Goal: Task Accomplishment & Management: Use online tool/utility

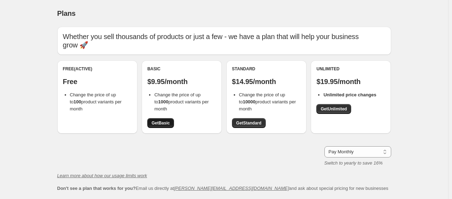
click at [163, 124] on span "Get Basic" at bounding box center [161, 123] width 18 height 6
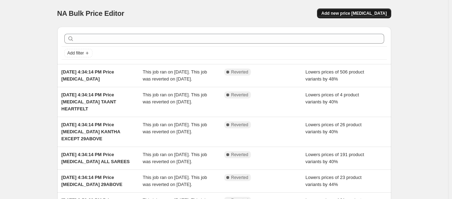
click at [348, 13] on span "Add new price [MEDICAL_DATA]" at bounding box center [354, 14] width 65 height 6
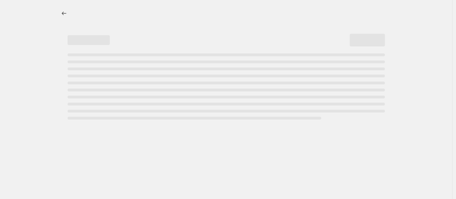
select select "percentage"
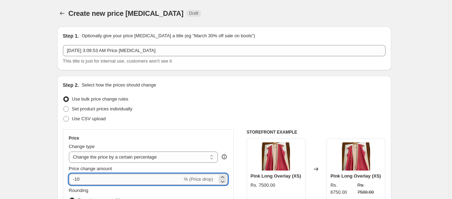
click at [78, 178] on input "-10" at bounding box center [126, 179] width 114 height 11
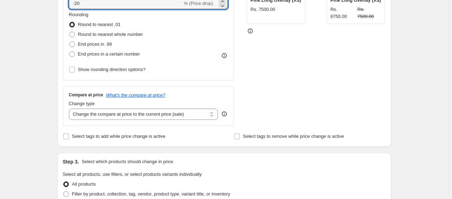
scroll to position [211, 0]
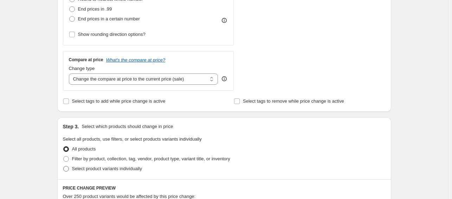
type input "-20"
click at [68, 169] on span at bounding box center [66, 169] width 6 height 6
click at [64, 166] on input "Select product variants individually" at bounding box center [63, 166] width 0 height 0
radio input "true"
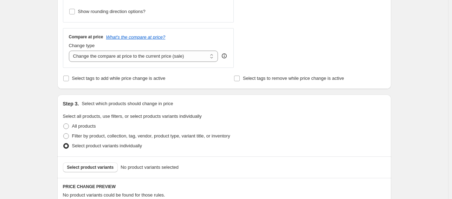
scroll to position [246, 0]
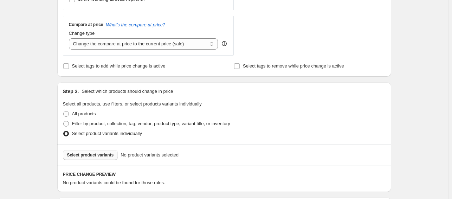
click at [103, 155] on span "Select product variants" at bounding box center [90, 155] width 47 height 6
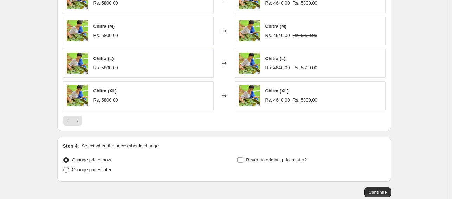
scroll to position [493, 0]
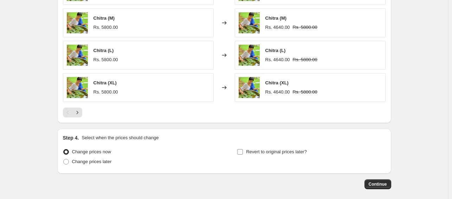
click at [243, 154] on input "Revert to original prices later?" at bounding box center [240, 152] width 6 height 6
checkbox input "true"
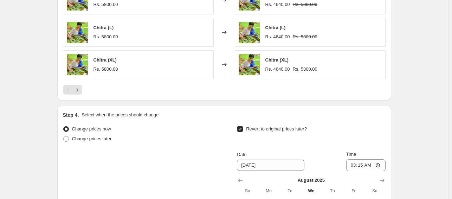
scroll to position [563, 0]
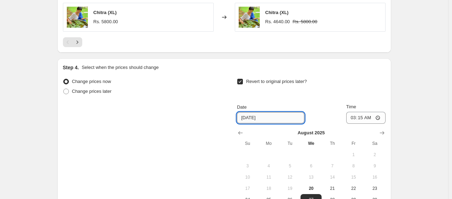
click at [252, 115] on input "[DATE]" at bounding box center [271, 117] width 68 height 11
drag, startPoint x: 247, startPoint y: 116, endPoint x: 233, endPoint y: 119, distance: 13.7
click at [235, 119] on div "Change prices now Change prices later Revert to original prices later? Date 8/2…" at bounding box center [224, 147] width 323 height 140
click at [252, 116] on input "8/22/2025" at bounding box center [271, 117] width 68 height 11
drag, startPoint x: 245, startPoint y: 118, endPoint x: 231, endPoint y: 119, distance: 14.4
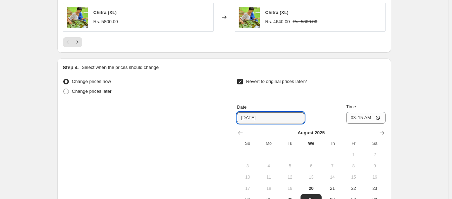
click at [231, 119] on div "Change prices now Change prices later Revert to original prices later? Date 8/2…" at bounding box center [224, 147] width 323 height 140
click at [253, 115] on input "9/24/2025" at bounding box center [271, 117] width 68 height 11
click at [252, 117] on input "9/24/2025" at bounding box center [271, 117] width 68 height 11
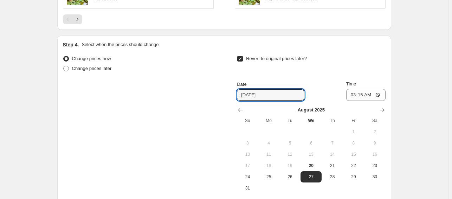
scroll to position [598, 0]
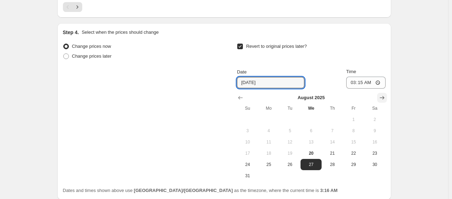
type input "[DATE]"
click at [386, 95] on icon "Show next month, September 2025" at bounding box center [382, 97] width 7 height 7
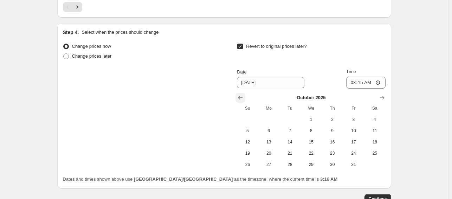
click at [241, 98] on icon "Show previous month, September 2025" at bounding box center [241, 98] width 5 height 4
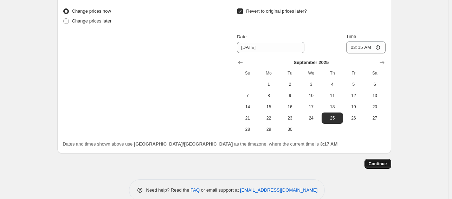
click at [379, 165] on span "Continue" at bounding box center [378, 164] width 18 height 6
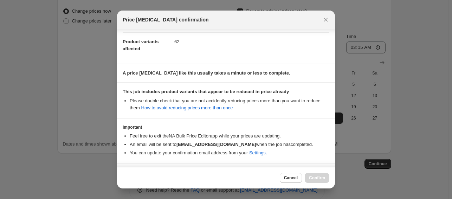
scroll to position [103, 0]
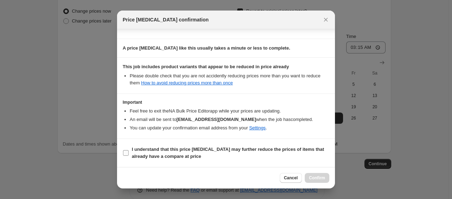
click at [127, 152] on input "I understand that this price [MEDICAL_DATA] may further reduce the prices of it…" at bounding box center [126, 153] width 6 height 6
checkbox input "true"
click at [323, 180] on span "Confirm" at bounding box center [317, 178] width 16 height 6
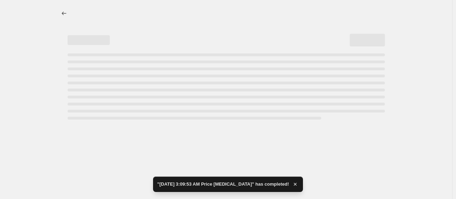
select select "percentage"
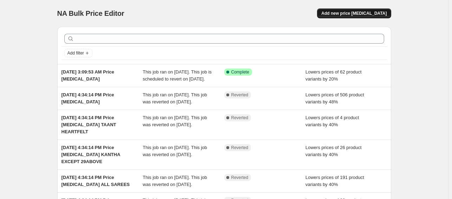
click at [373, 14] on span "Add new price [MEDICAL_DATA]" at bounding box center [354, 14] width 65 height 6
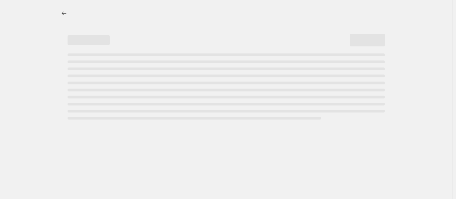
select select "percentage"
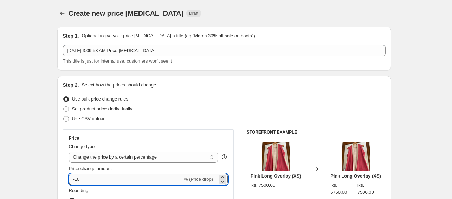
click at [79, 179] on input "-10" at bounding box center [126, 179] width 114 height 11
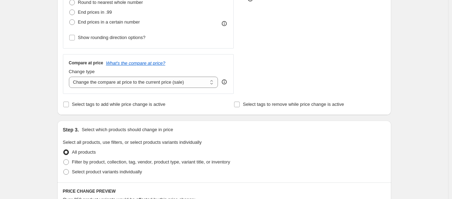
scroll to position [211, 0]
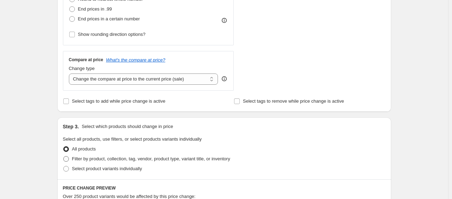
type input "-30"
click at [66, 159] on span at bounding box center [66, 159] width 6 height 6
click at [64, 157] on input "Filter by product, collection, tag, vendor, product type, variant title, or inv…" at bounding box center [63, 156] width 0 height 0
radio input "true"
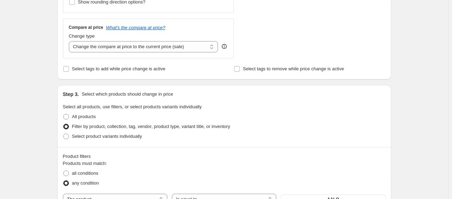
scroll to position [281, 0]
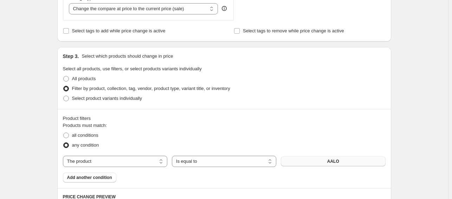
click at [319, 164] on button "AALO" at bounding box center [333, 162] width 104 height 10
click at [128, 160] on select "The product The product's collection The product's tag The product's vendor The…" at bounding box center [115, 161] width 104 height 11
select select "tag"
click at [317, 164] on span "100% Khadi cotton" at bounding box center [334, 162] width 38 height 6
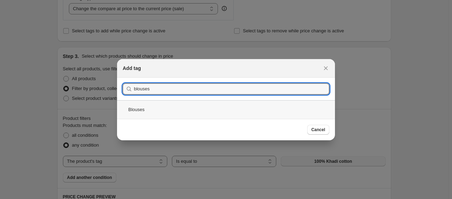
type input "blouses"
click at [240, 111] on div "Blouses" at bounding box center [226, 109] width 218 height 19
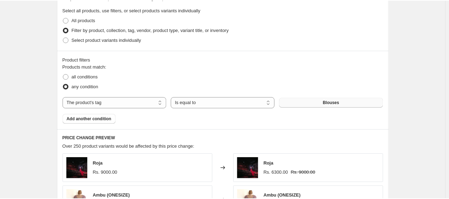
scroll to position [352, 0]
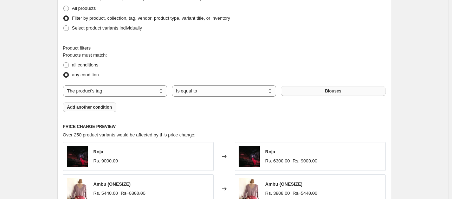
click at [88, 108] on span "Add another condition" at bounding box center [89, 107] width 45 height 6
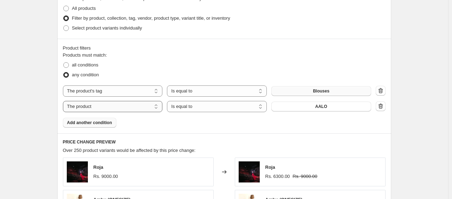
click at [156, 106] on select "The product The product's collection The product's tag The product's vendor The…" at bounding box center [113, 106] width 100 height 11
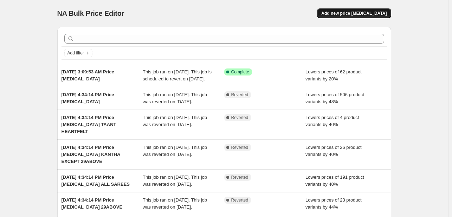
click at [355, 14] on span "Add new price [MEDICAL_DATA]" at bounding box center [354, 14] width 65 height 6
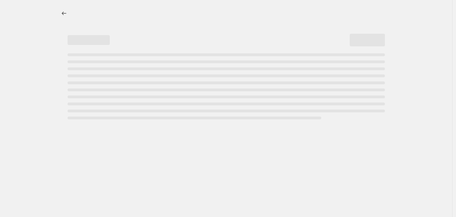
select select "percentage"
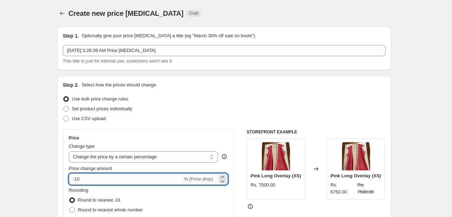
click at [79, 180] on input "-10" at bounding box center [126, 179] width 114 height 11
type input "-30"
click at [190, 121] on div "Use CSV upload" at bounding box center [224, 119] width 323 height 10
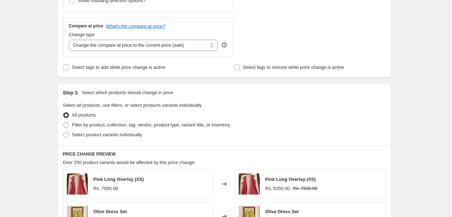
scroll to position [246, 0]
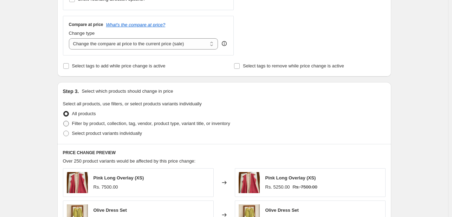
click at [69, 123] on span at bounding box center [66, 124] width 6 height 6
click at [64, 121] on input "Filter by product, collection, tag, vendor, product type, variant title, or inv…" at bounding box center [63, 121] width 0 height 0
radio input "true"
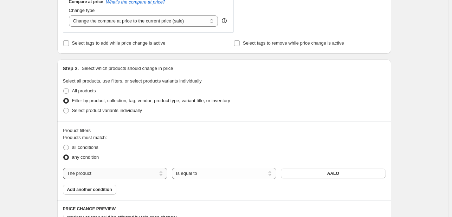
scroll to position [281, 0]
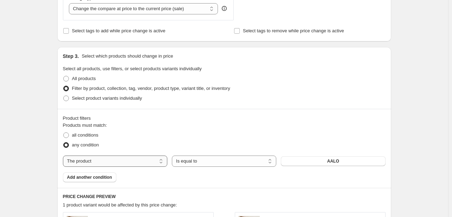
click at [146, 165] on select "The product The product's collection The product's tag The product's vendor The…" at bounding box center [115, 161] width 104 height 11
select select "tag"
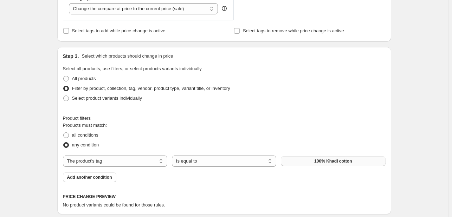
click at [331, 160] on span "100% Khadi cotton" at bounding box center [334, 162] width 38 height 6
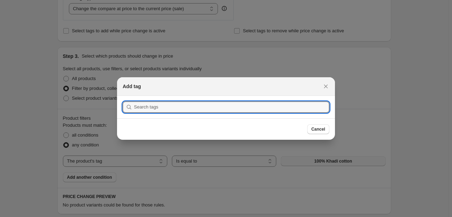
scroll to position [0, 0]
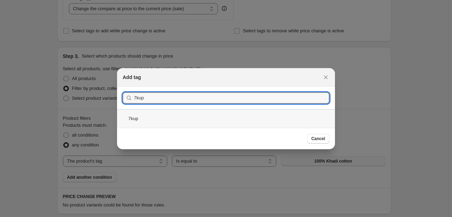
type input "7kup"
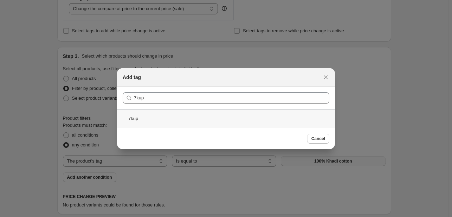
click at [174, 121] on div "7kup" at bounding box center [226, 118] width 218 height 19
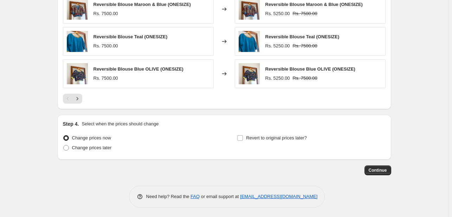
scroll to position [564, 0]
click at [241, 137] on input "Revert to original prices later?" at bounding box center [240, 138] width 6 height 6
checkbox input "true"
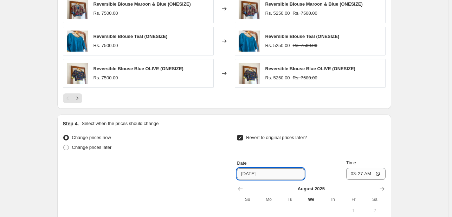
click at [252, 171] on input "[DATE]" at bounding box center [271, 174] width 68 height 11
drag, startPoint x: 245, startPoint y: 173, endPoint x: 239, endPoint y: 175, distance: 5.8
click at [239, 175] on input "[DATE]" at bounding box center [271, 174] width 68 height 11
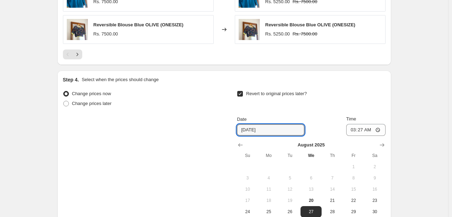
scroll to position [696, 0]
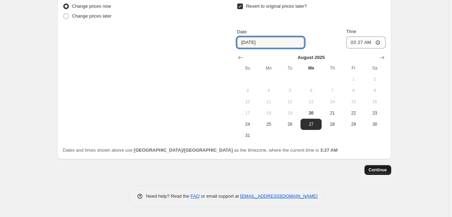
type input "[DATE]"
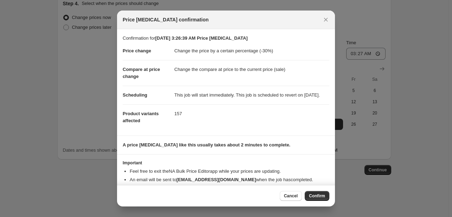
scroll to position [20, 0]
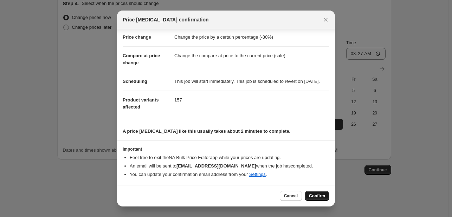
click at [315, 197] on span "Confirm" at bounding box center [317, 196] width 16 height 6
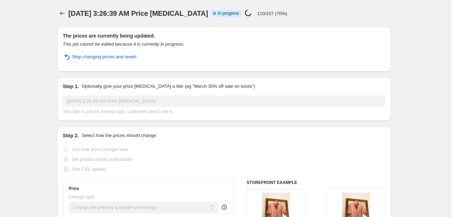
select select "percentage"
select select "tag"
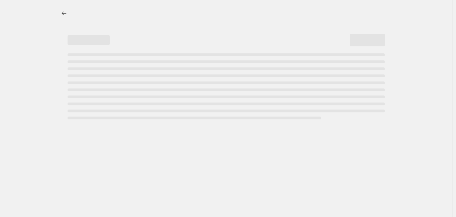
select select "percentage"
select select "tag"
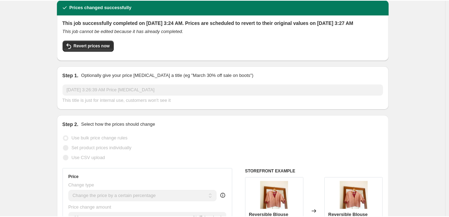
scroll to position [141, 0]
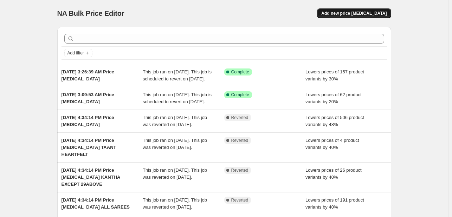
click at [345, 15] on span "Add new price [MEDICAL_DATA]" at bounding box center [354, 14] width 65 height 6
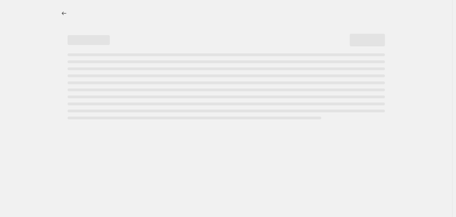
select select "percentage"
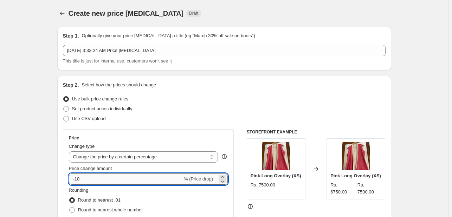
click at [83, 179] on input "-10" at bounding box center [126, 179] width 114 height 11
type input "-1"
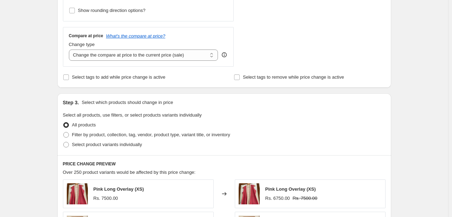
scroll to position [246, 0]
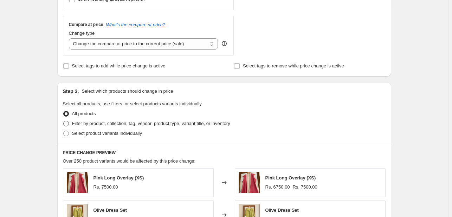
type input "-45"
click at [69, 123] on span at bounding box center [66, 124] width 6 height 6
click at [64, 121] on input "Filter by product, collection, tag, vendor, product type, variant title, or inv…" at bounding box center [63, 121] width 0 height 0
radio input "true"
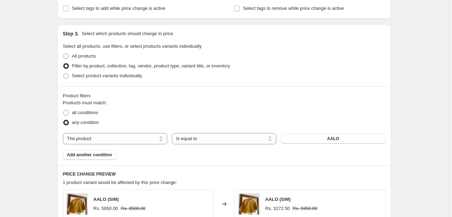
scroll to position [317, 0]
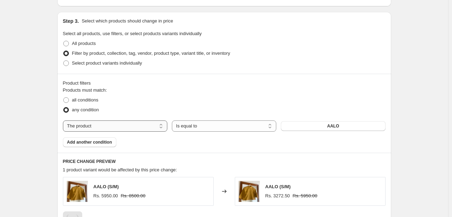
click at [156, 127] on select "The product The product's collection The product's tag The product's vendor The…" at bounding box center [115, 126] width 104 height 11
select select "collection"
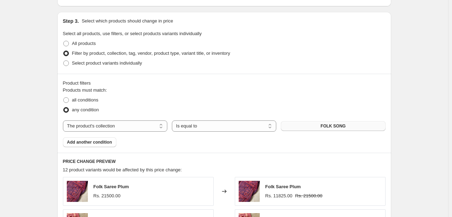
click at [331, 126] on span "FOLK SONG" at bounding box center [333, 126] width 25 height 6
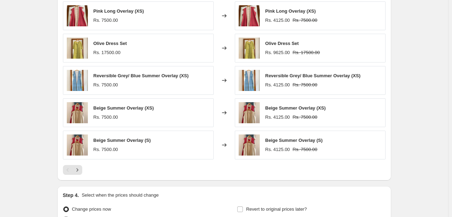
scroll to position [564, 0]
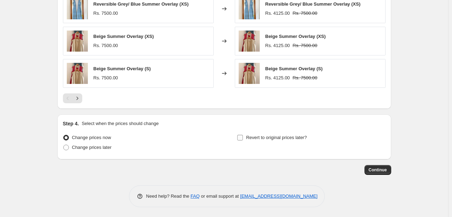
click at [246, 138] on label "Revert to original prices later?" at bounding box center [272, 138] width 70 height 10
click at [243, 138] on input "Revert to original prices later?" at bounding box center [240, 138] width 6 height 6
checkbox input "true"
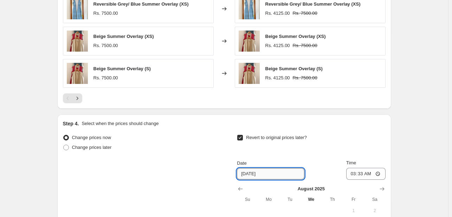
click at [250, 173] on input "[DATE]" at bounding box center [271, 174] width 68 height 11
click at [252, 172] on input "[DATE]" at bounding box center [271, 174] width 68 height 11
drag, startPoint x: 245, startPoint y: 173, endPoint x: 239, endPoint y: 176, distance: 6.5
click at [239, 176] on input "[DATE]" at bounding box center [271, 174] width 68 height 11
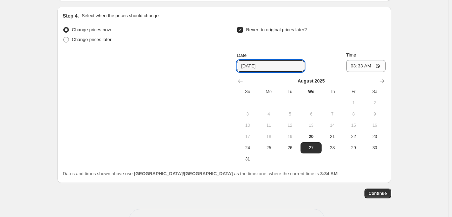
scroll to position [696, 0]
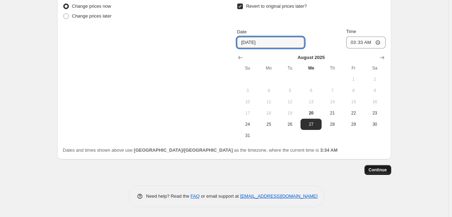
type input "[DATE]"
click at [379, 170] on span "Continue" at bounding box center [378, 170] width 18 height 6
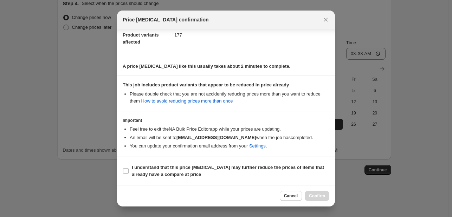
scroll to position [85, 0]
click at [126, 170] on input "I understand that this price [MEDICAL_DATA] may further reduce the prices of it…" at bounding box center [126, 172] width 6 height 6
checkbox input "true"
click at [316, 196] on span "Confirm" at bounding box center [317, 196] width 16 height 6
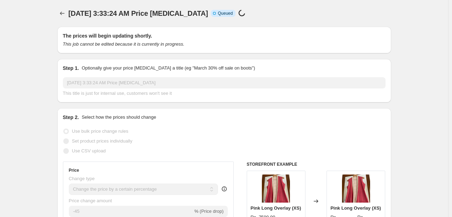
scroll to position [685, 0]
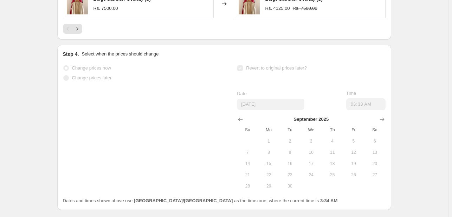
select select "percentage"
select select "collection"
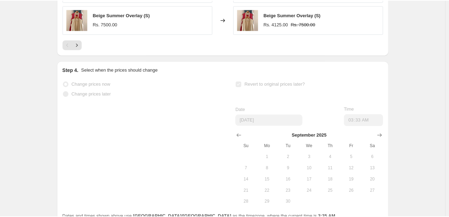
scroll to position [0, 0]
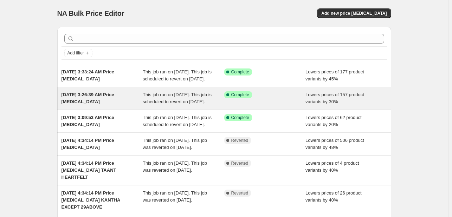
click at [318, 104] on span "Lowers prices of 157 product variants by 30%" at bounding box center [335, 98] width 59 height 12
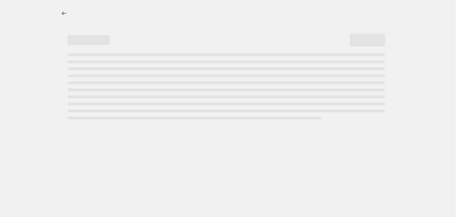
select select "percentage"
select select "tag"
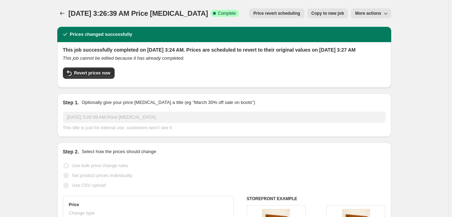
click at [278, 14] on span "Price revert scheduling" at bounding box center [277, 14] width 47 height 6
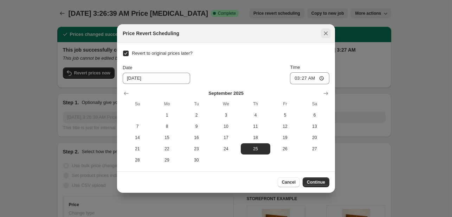
click at [330, 34] on button "Close" at bounding box center [326, 33] width 10 height 10
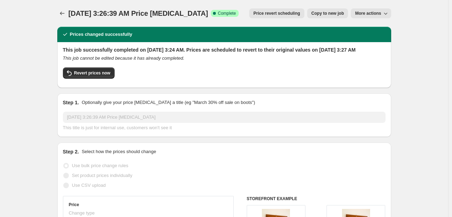
click at [373, 14] on span "More actions" at bounding box center [368, 14] width 26 height 6
click at [375, 40] on span "Delete job" at bounding box center [368, 39] width 21 height 5
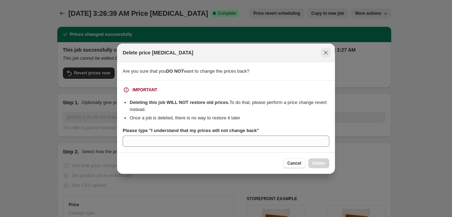
click at [323, 54] on icon "Close" at bounding box center [326, 52] width 7 height 7
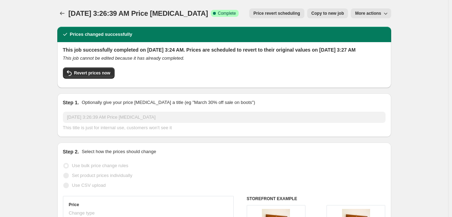
click at [290, 13] on span "Price revert scheduling" at bounding box center [277, 14] width 47 height 6
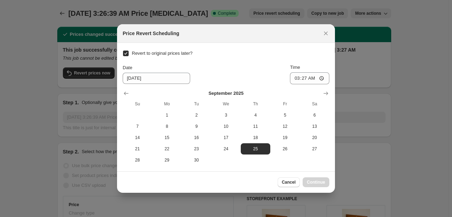
click at [129, 55] on span ":r1e:" at bounding box center [126, 53] width 6 height 6
click at [129, 55] on input "Revert to original prices later?" at bounding box center [126, 54] width 6 height 6
checkbox input "false"
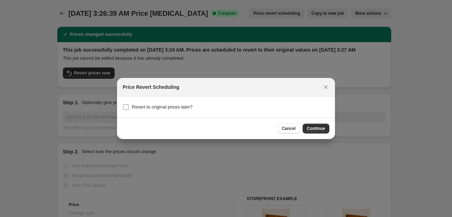
click at [127, 107] on input "Revert to original prices later?" at bounding box center [126, 107] width 6 height 6
checkbox input "true"
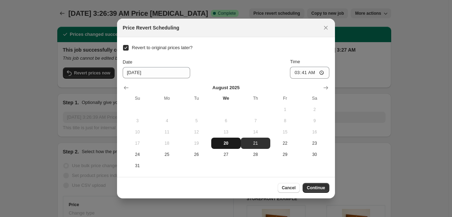
click at [230, 145] on span "20" at bounding box center [226, 144] width 24 height 6
type input "[DATE]"
click at [125, 50] on input "Revert to original prices later?" at bounding box center [126, 48] width 6 height 6
checkbox input "false"
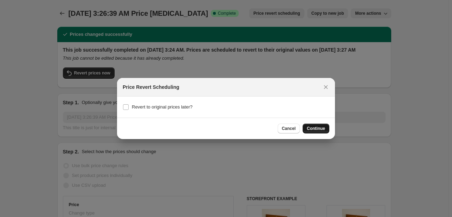
click at [325, 131] on button "Continue" at bounding box center [316, 129] width 27 height 10
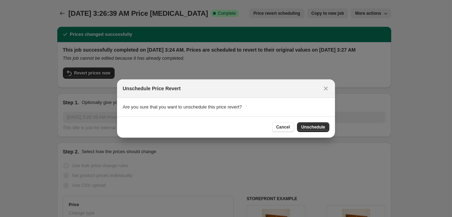
click at [318, 124] on button "Unschedule" at bounding box center [313, 127] width 32 height 10
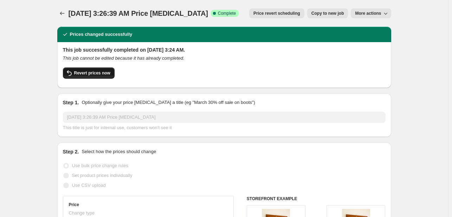
click at [88, 70] on button "Revert prices now" at bounding box center [89, 73] width 52 height 11
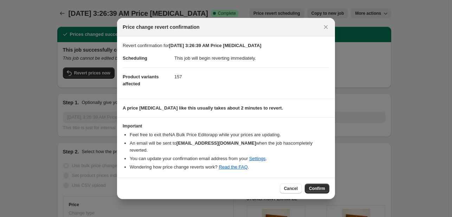
click at [326, 186] on button "Confirm" at bounding box center [317, 189] width 25 height 10
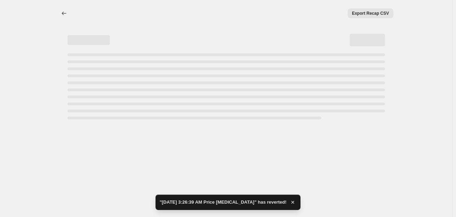
select select "percentage"
select select "tag"
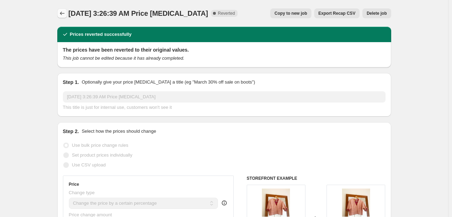
click at [62, 15] on icon "Price change jobs" at bounding box center [62, 13] width 7 height 7
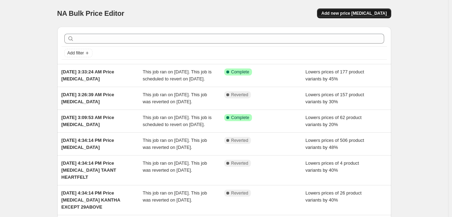
click at [379, 14] on span "Add new price [MEDICAL_DATA]" at bounding box center [354, 14] width 65 height 6
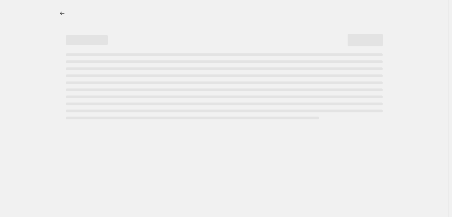
select select "percentage"
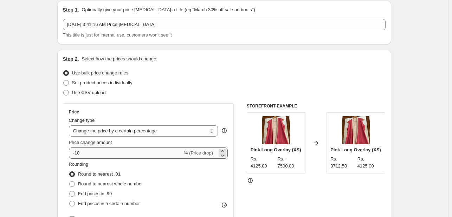
scroll to position [35, 0]
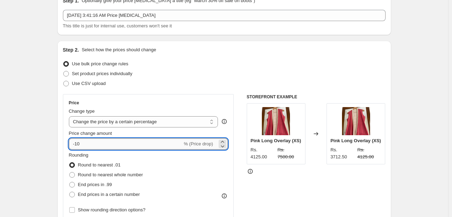
click at [79, 143] on input "-10" at bounding box center [126, 144] width 114 height 11
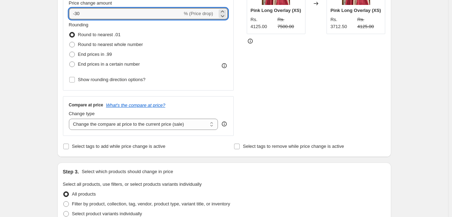
scroll to position [211, 0]
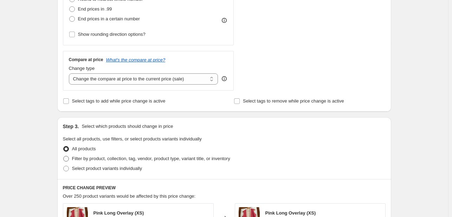
type input "-30"
click at [83, 160] on span "Filter by product, collection, tag, vendor, product type, variant title, or inv…" at bounding box center [151, 158] width 158 height 5
click at [64, 157] on input "Filter by product, collection, tag, vendor, product type, variant title, or inv…" at bounding box center [63, 156] width 0 height 0
radio input "true"
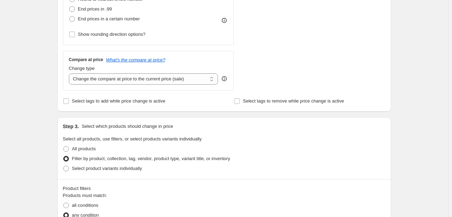
scroll to position [246, 0]
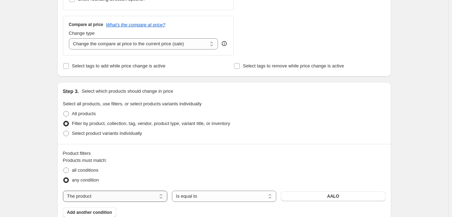
click at [131, 197] on select "The product The product's collection The product's tag The product's vendor The…" at bounding box center [115, 196] width 104 height 11
select select "tag"
drag, startPoint x: 338, startPoint y: 191, endPoint x: 338, endPoint y: 197, distance: 5.3
click at [338, 197] on span "10ONLY" at bounding box center [333, 197] width 16 height 6
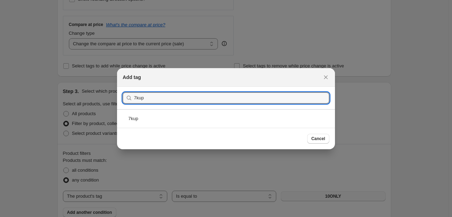
type input "7kup"
click at [255, 127] on div "7kup" at bounding box center [226, 118] width 218 height 19
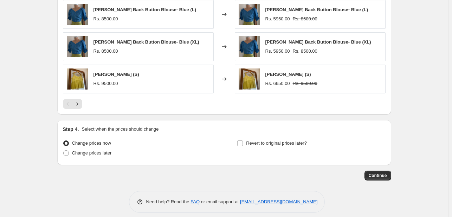
scroll to position [564, 0]
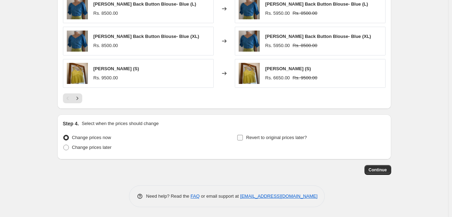
click at [241, 139] on input "Revert to original prices later?" at bounding box center [240, 138] width 6 height 6
checkbox input "true"
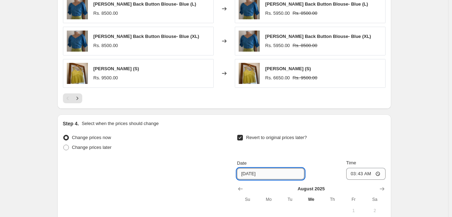
click at [253, 171] on input "[DATE]" at bounding box center [271, 174] width 68 height 11
drag, startPoint x: 245, startPoint y: 172, endPoint x: 232, endPoint y: 171, distance: 13.4
click at [238, 174] on div "Change prices now Change prices later Revert to original prices later? Date [DA…" at bounding box center [224, 203] width 323 height 140
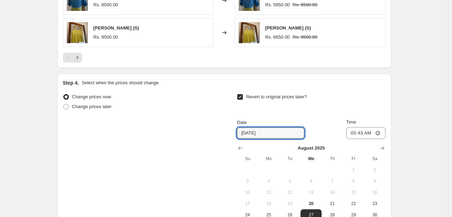
scroll to position [696, 0]
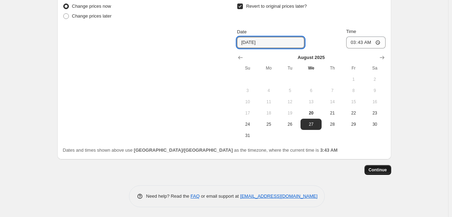
type input "[DATE]"
click at [377, 169] on span "Continue" at bounding box center [378, 170] width 18 height 6
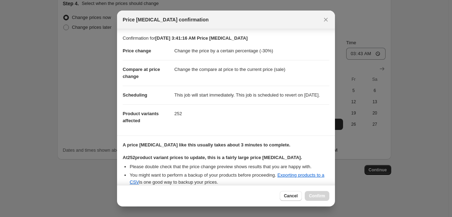
scroll to position [124, 0]
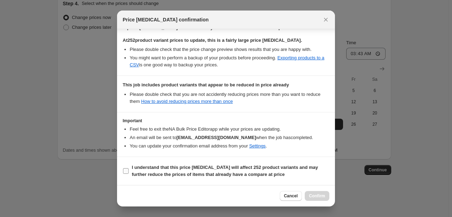
click at [127, 173] on input "I understand that this price [MEDICAL_DATA] will affect 252 product variants an…" at bounding box center [126, 172] width 6 height 6
checkbox input "true"
click at [316, 196] on span "Confirm" at bounding box center [317, 196] width 16 height 6
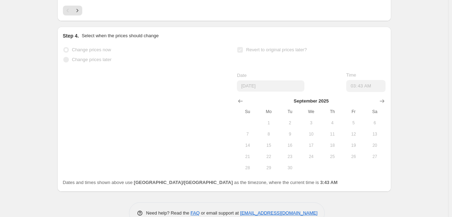
scroll to position [720, 0]
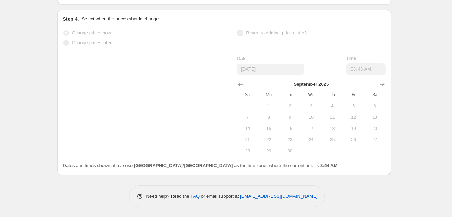
select select "percentage"
select select "tag"
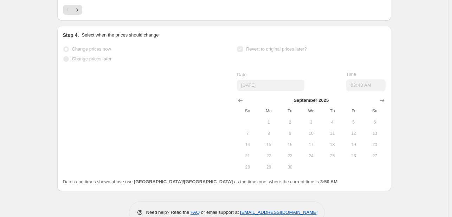
scroll to position [0, 0]
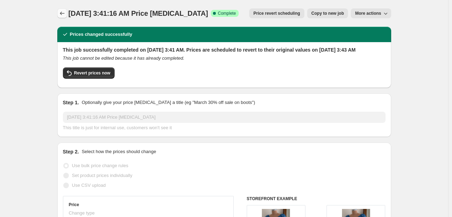
click at [64, 13] on icon "Price change jobs" at bounding box center [62, 14] width 5 height 4
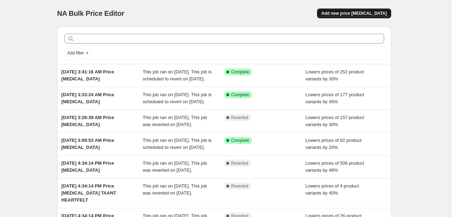
click at [380, 11] on span "Add new price [MEDICAL_DATA]" at bounding box center [354, 14] width 65 height 6
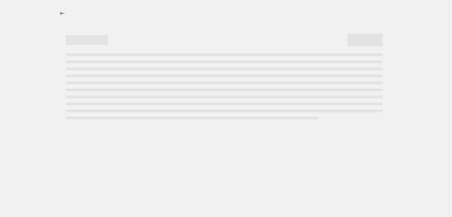
select select "percentage"
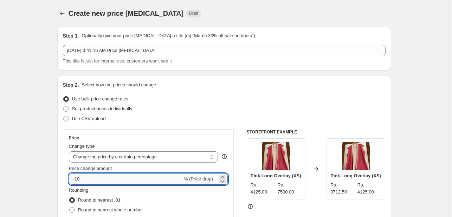
click at [86, 180] on input "-10" at bounding box center [126, 179] width 114 height 11
type input "-1"
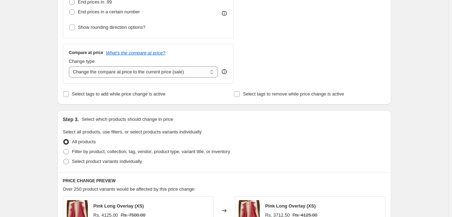
scroll to position [246, 0]
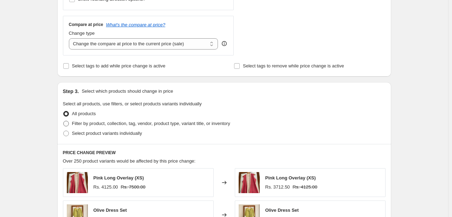
type input "-25"
click at [67, 121] on span at bounding box center [66, 124] width 6 height 6
click at [64, 121] on input "Filter by product, collection, tag, vendor, product type, variant title, or inv…" at bounding box center [63, 121] width 0 height 0
radio input "true"
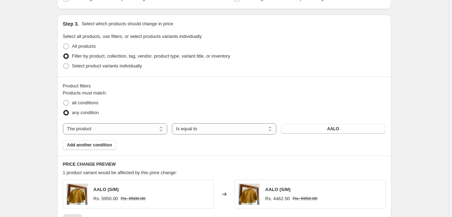
scroll to position [317, 0]
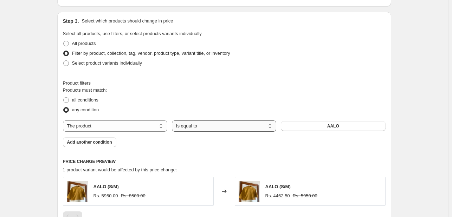
click at [244, 121] on select "Is equal to Is not equal to" at bounding box center [224, 126] width 104 height 11
click at [336, 127] on span "AALO" at bounding box center [334, 126] width 12 height 6
click at [155, 124] on select "The product The product's collection The product's tag The product's vendor The…" at bounding box center [115, 126] width 104 height 11
select select "collection"
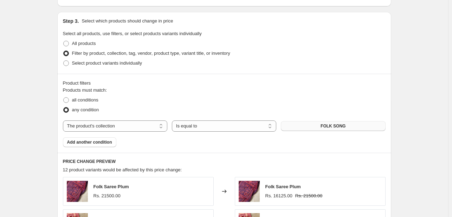
click at [335, 125] on span "FOLK SONG" at bounding box center [333, 126] width 25 height 6
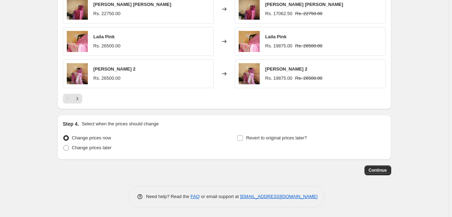
scroll to position [564, 0]
click at [243, 139] on input "Revert to original prices later?" at bounding box center [240, 138] width 6 height 6
checkbox input "true"
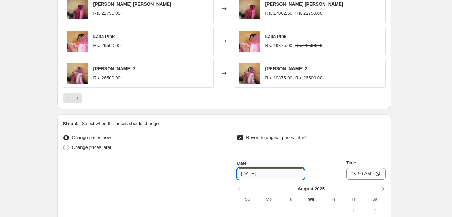
click at [253, 173] on input "[DATE]" at bounding box center [271, 174] width 68 height 11
drag, startPoint x: 246, startPoint y: 175, endPoint x: 227, endPoint y: 174, distance: 18.3
click at [227, 174] on div "Change prices now Change prices later Revert to original prices later? Date [DA…" at bounding box center [224, 203] width 323 height 140
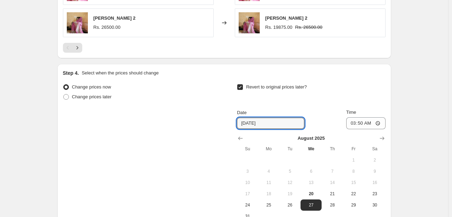
scroll to position [696, 0]
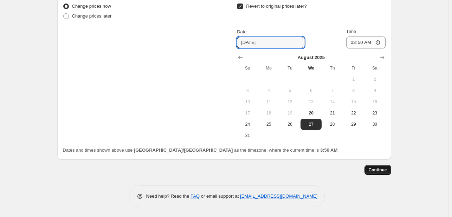
type input "[DATE]"
click at [384, 172] on span "Continue" at bounding box center [378, 170] width 18 height 6
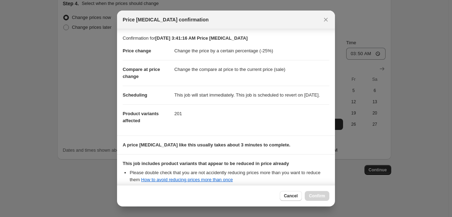
scroll to position [85, 0]
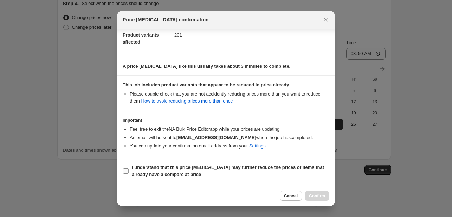
click at [128, 171] on input "I understand that this price [MEDICAL_DATA] may further reduce the prices of it…" at bounding box center [126, 172] width 6 height 6
checkbox input "true"
click at [314, 194] on span "Confirm" at bounding box center [317, 196] width 16 height 6
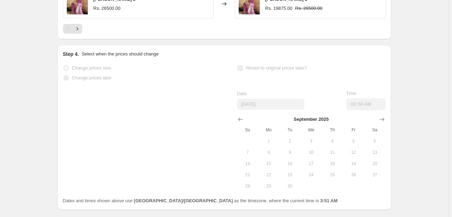
scroll to position [703, 0]
